Goal: Information Seeking & Learning: Learn about a topic

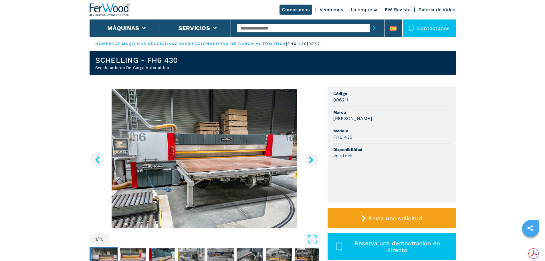
click at [312, 160] on icon "right-button" at bounding box center [311, 159] width 5 height 7
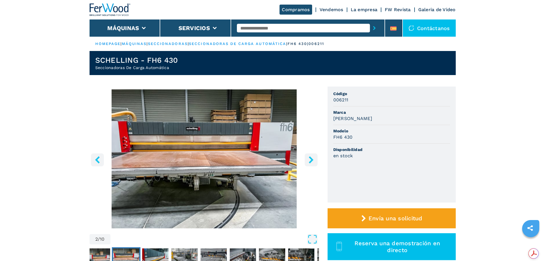
click at [312, 160] on icon "right-button" at bounding box center [311, 159] width 5 height 7
click at [307, 159] on icon "right-button" at bounding box center [310, 159] width 7 height 7
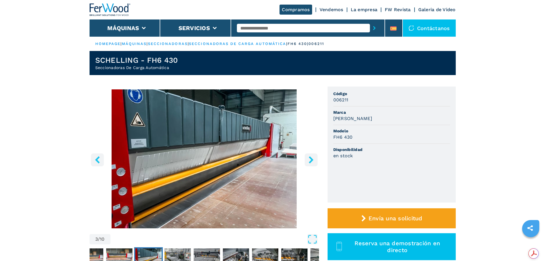
click at [307, 159] on icon "right-button" at bounding box center [310, 159] width 7 height 7
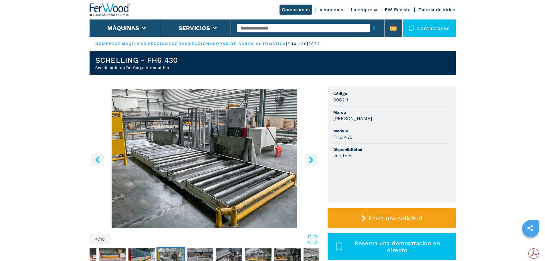
click at [307, 159] on icon "right-button" at bounding box center [310, 159] width 7 height 7
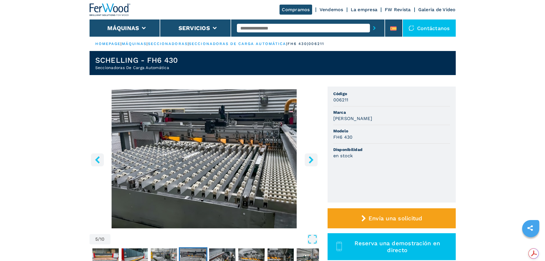
click at [307, 159] on icon "right-button" at bounding box center [310, 159] width 7 height 7
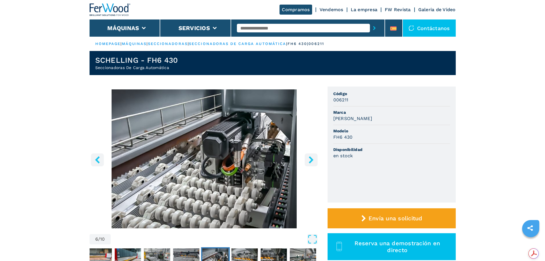
click at [307, 159] on icon "right-button" at bounding box center [310, 159] width 7 height 7
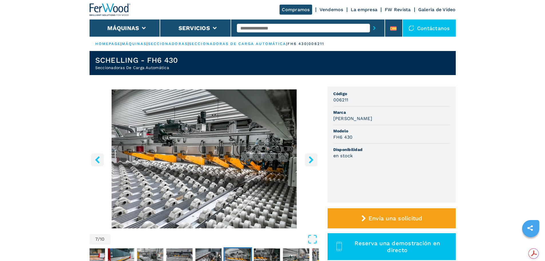
click at [307, 159] on icon "right-button" at bounding box center [310, 159] width 7 height 7
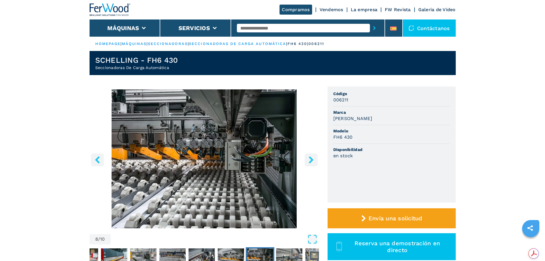
click at [307, 159] on icon "right-button" at bounding box center [310, 159] width 7 height 7
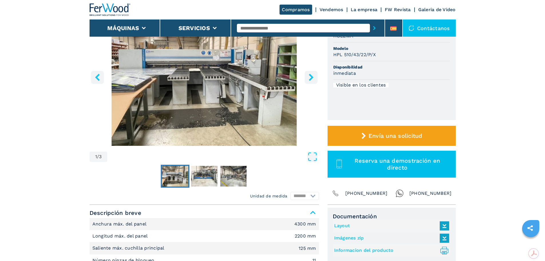
scroll to position [57, 0]
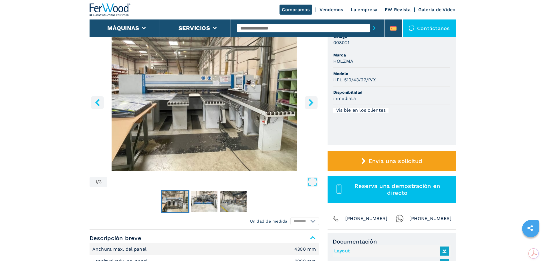
click at [304, 102] on img "Go to Slide 1" at bounding box center [204, 101] width 229 height 139
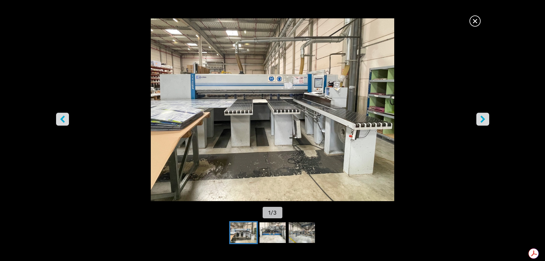
click at [478, 120] on button "right-button" at bounding box center [482, 118] width 13 height 13
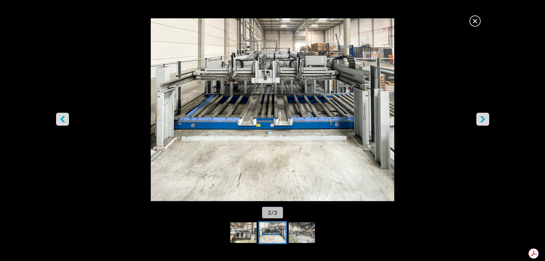
click at [478, 120] on button "right-button" at bounding box center [482, 118] width 13 height 13
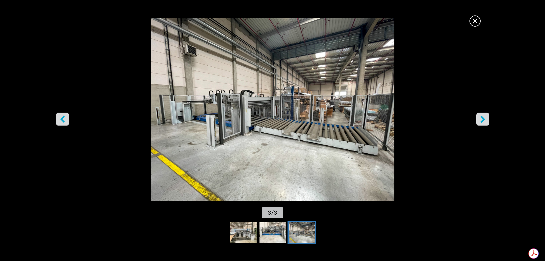
click at [478, 120] on button "right-button" at bounding box center [482, 118] width 13 height 13
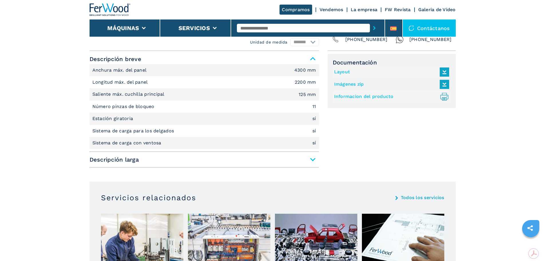
scroll to position [257, 0]
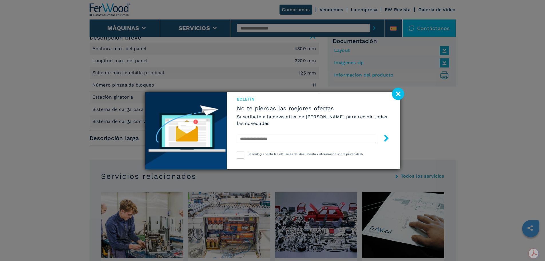
click at [397, 96] on image at bounding box center [398, 94] width 12 height 12
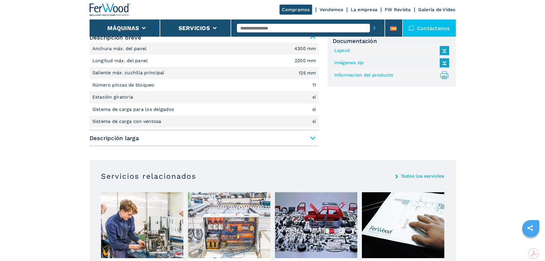
click at [313, 138] on span "Descripción larga" at bounding box center [204, 138] width 229 height 10
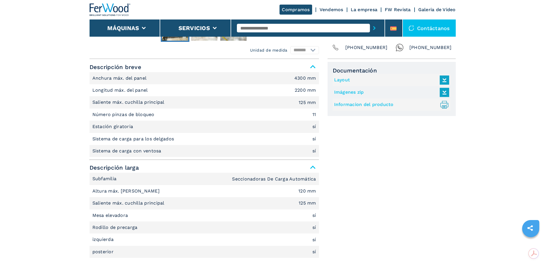
scroll to position [229, 0]
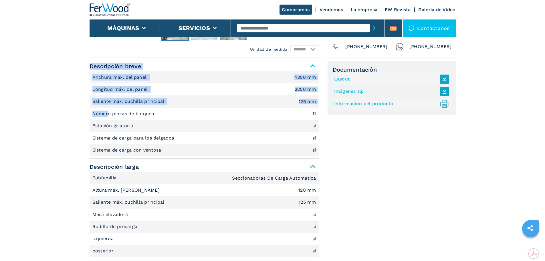
drag, startPoint x: 109, startPoint y: 115, endPoint x: 317, endPoint y: 157, distance: 213.0
click at [317, 157] on div "Descripción breve Anchura máx. del panel 4300 mm Longitud máx. del panel 2200 m…" at bounding box center [204, 215] width 229 height 308
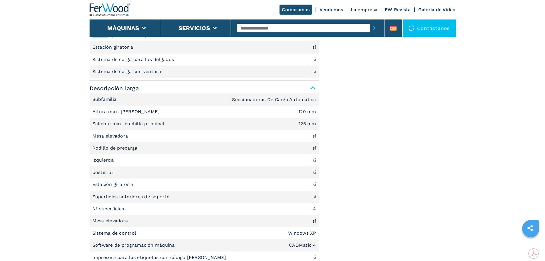
scroll to position [315, 0]
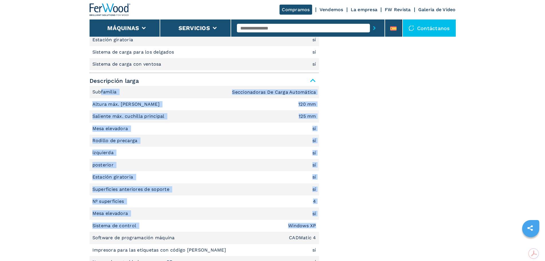
drag, startPoint x: 102, startPoint y: 97, endPoint x: 316, endPoint y: 220, distance: 247.3
click at [316, 220] on ul "Subfamilia Seccionadoras De Carga Automática Altura máx. [PERSON_NAME] 120 mm S…" at bounding box center [204, 183] width 229 height 194
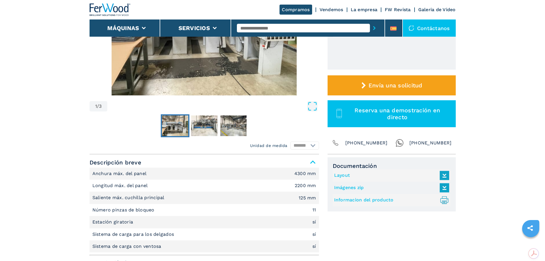
scroll to position [143, 0]
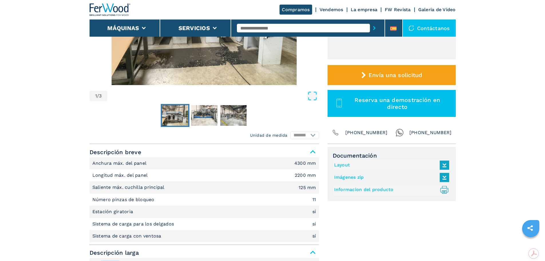
click at [341, 168] on link "Layout" at bounding box center [390, 164] width 112 height 9
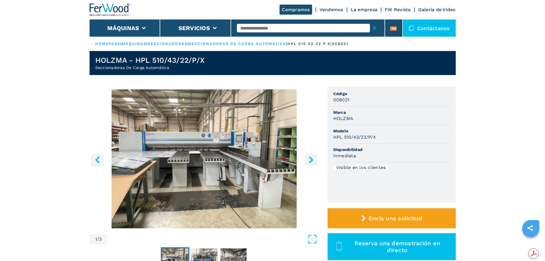
click at [192, 163] on img "Go to Slide 1" at bounding box center [204, 158] width 229 height 139
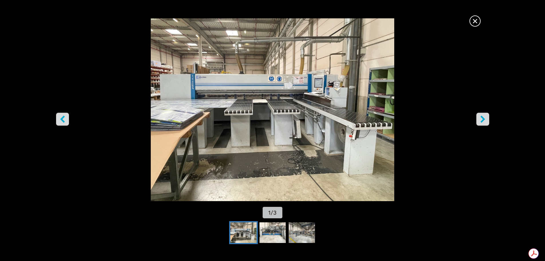
click at [480, 118] on icon "right-button" at bounding box center [482, 118] width 7 height 7
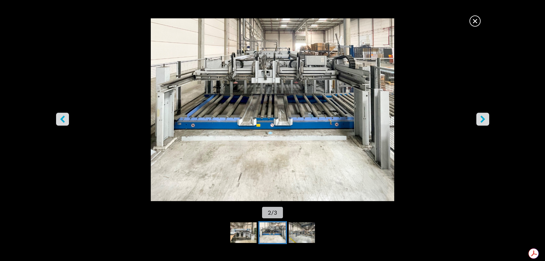
click at [480, 118] on icon "right-button" at bounding box center [482, 118] width 7 height 7
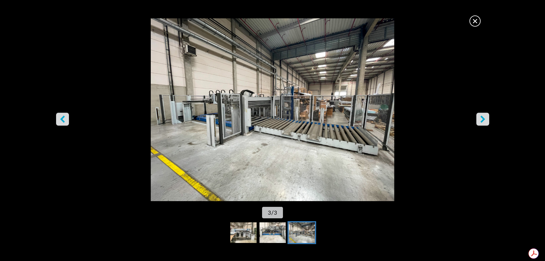
click at [64, 120] on icon "left-button" at bounding box center [62, 118] width 7 height 7
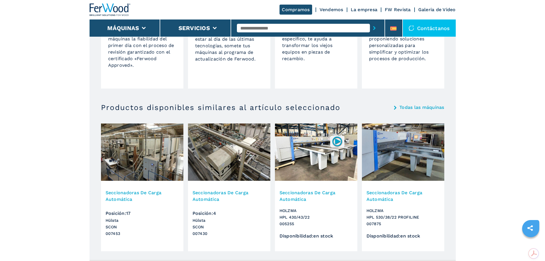
scroll to position [640, 0]
